Goal: Task Accomplishment & Management: Complete application form

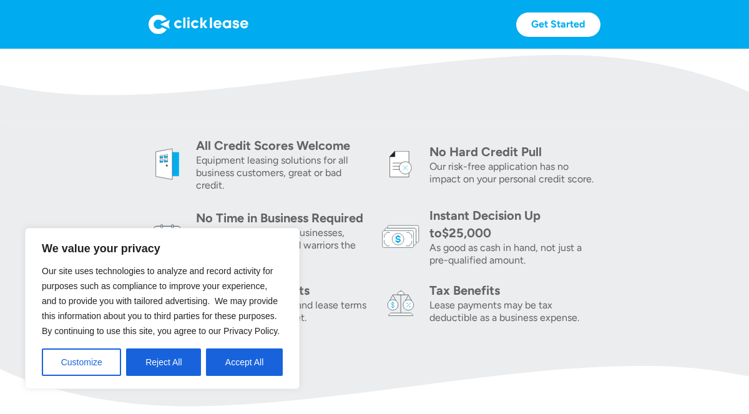
scroll to position [378, 0]
click at [172, 360] on button "Reject All" at bounding box center [163, 361] width 75 height 27
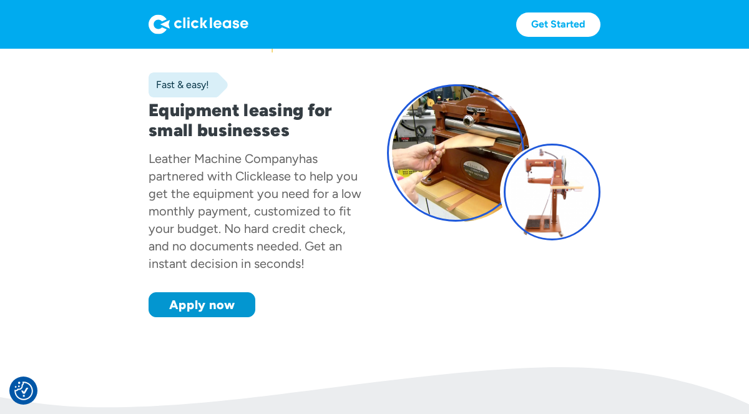
scroll to position [68, 0]
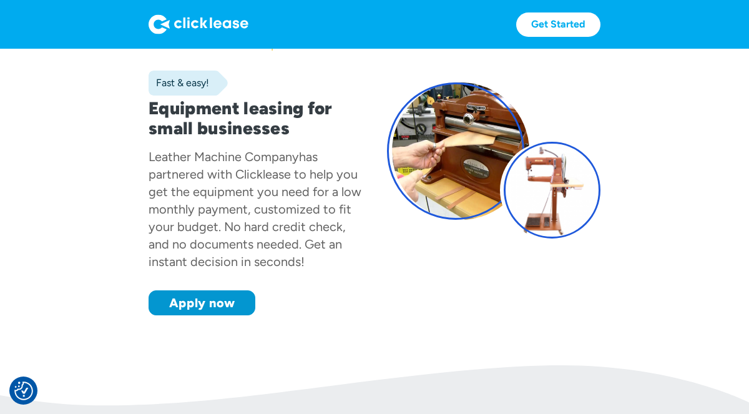
click at [205, 96] on div "Fast & easy! Equipment leasing for small businesses Leather Machine Company has…" at bounding box center [255, 161] width 213 height 310
click at [195, 89] on div "Fast & easy!" at bounding box center [188, 83] width 79 height 25
click at [235, 309] on link "Apply now" at bounding box center [202, 302] width 107 height 25
